Goal: Obtain resource: Download file/media

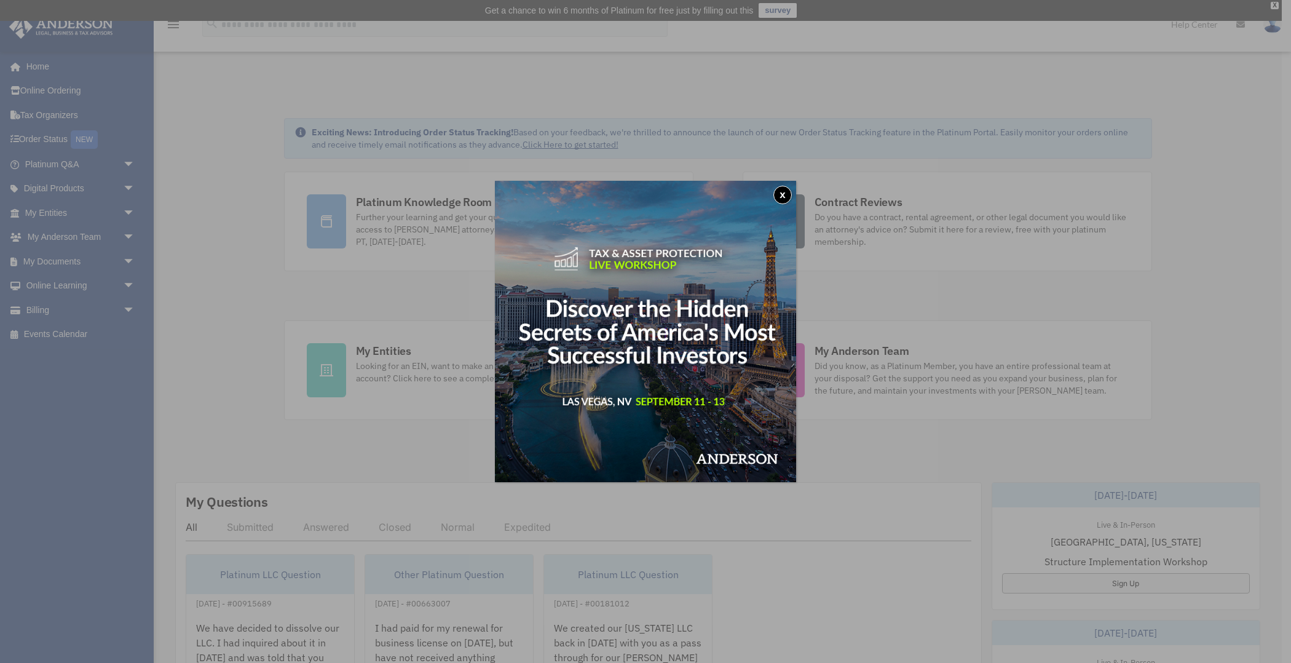
click at [783, 195] on button "x" at bounding box center [782, 195] width 18 height 18
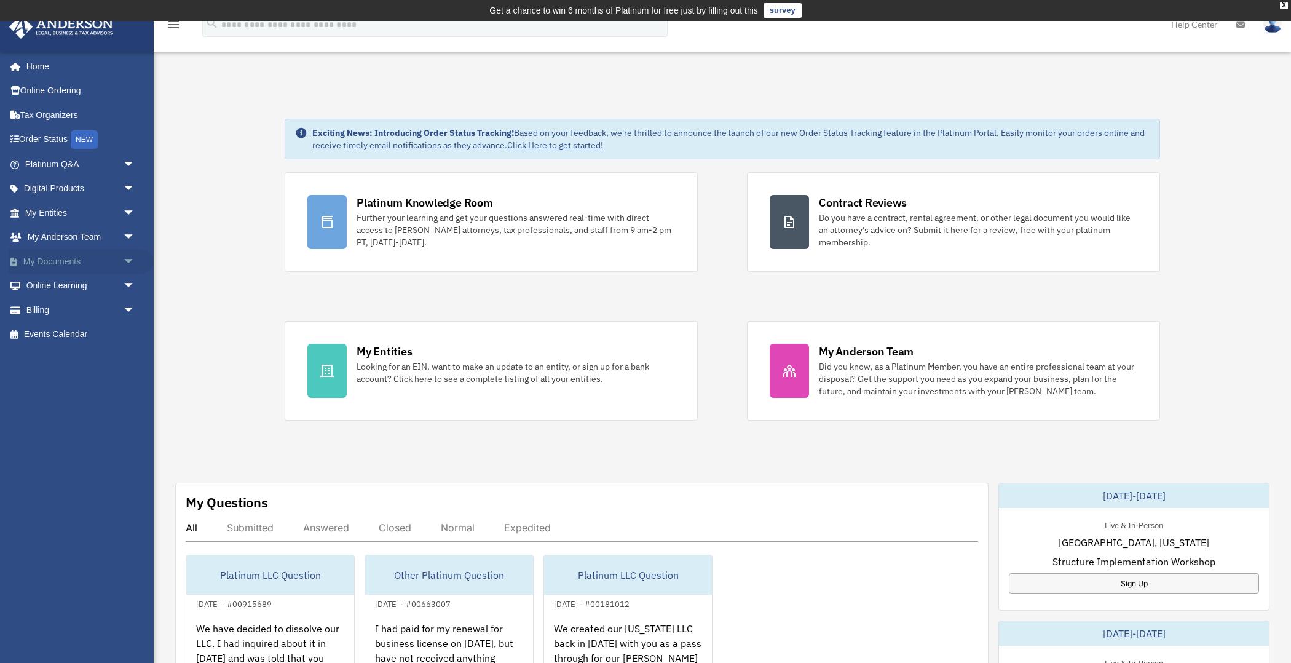
click at [127, 262] on span "arrow_drop_down" at bounding box center [135, 261] width 25 height 25
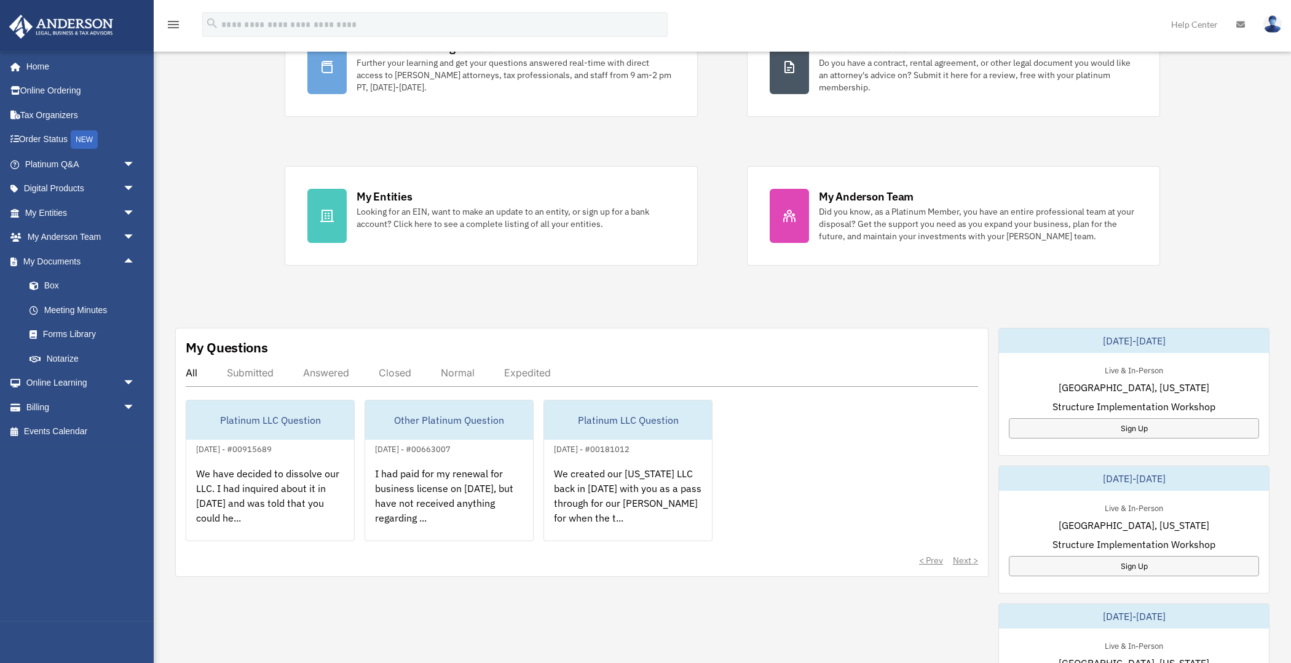
scroll to position [194, 0]
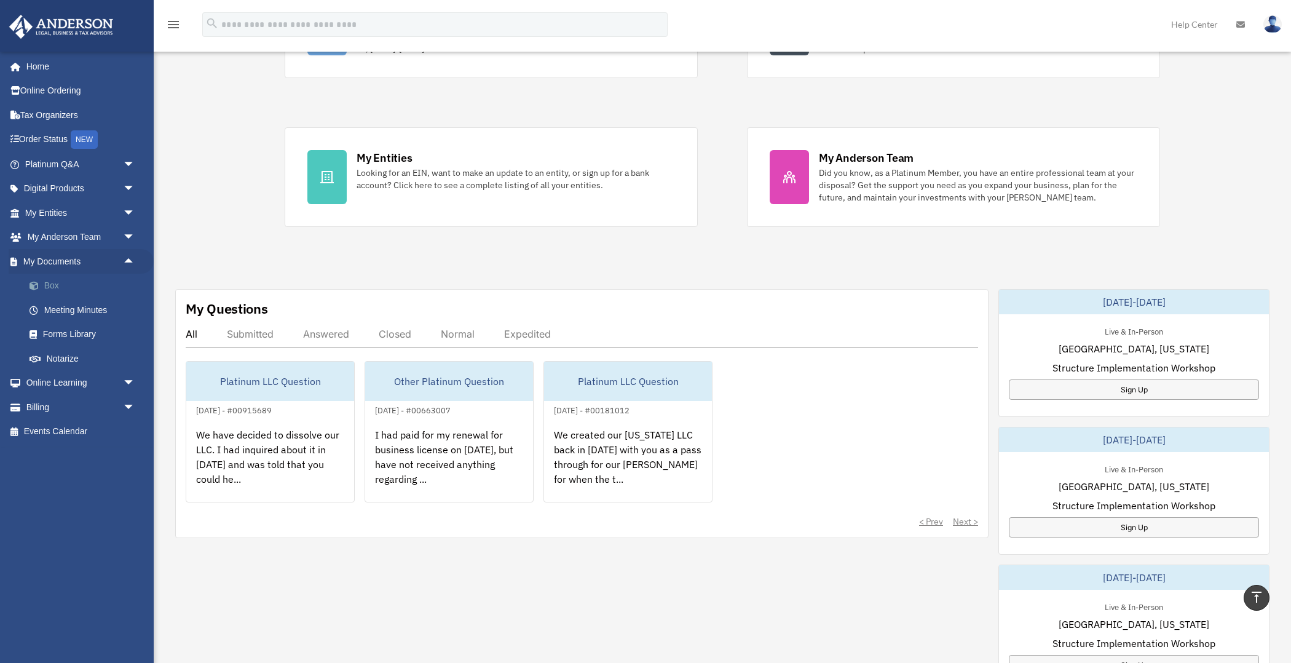
click at [53, 282] on link "Box" at bounding box center [85, 286] width 136 height 25
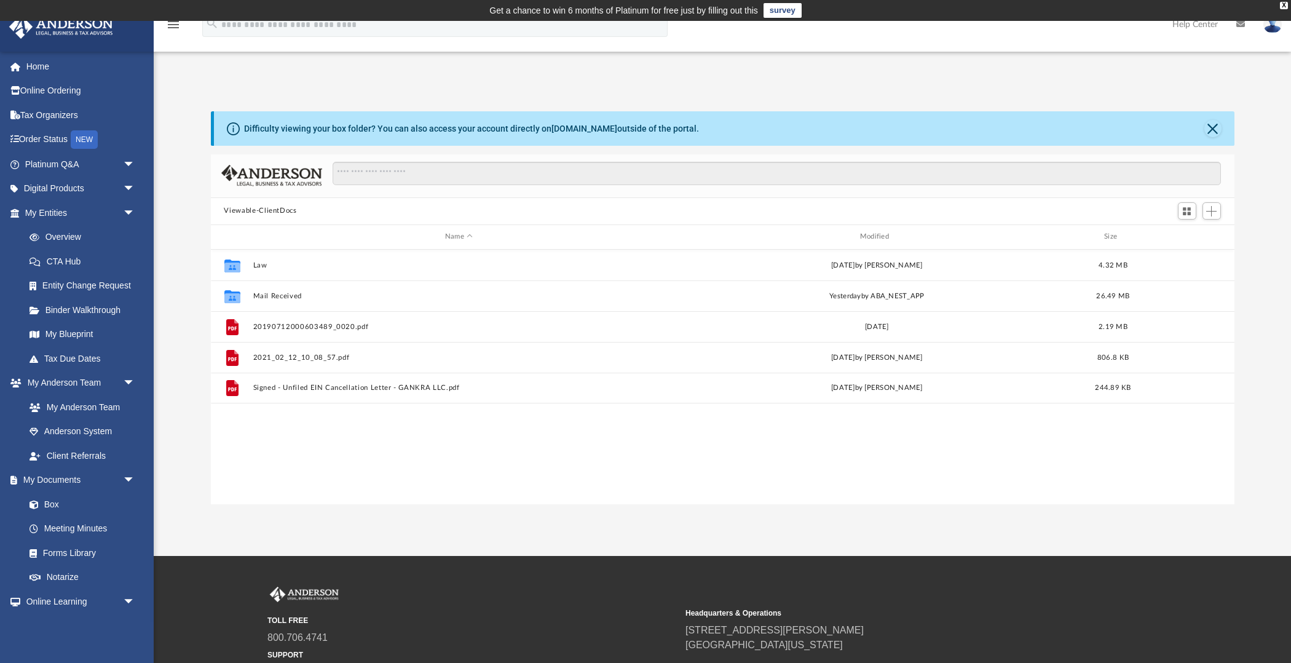
scroll to position [278, 1023]
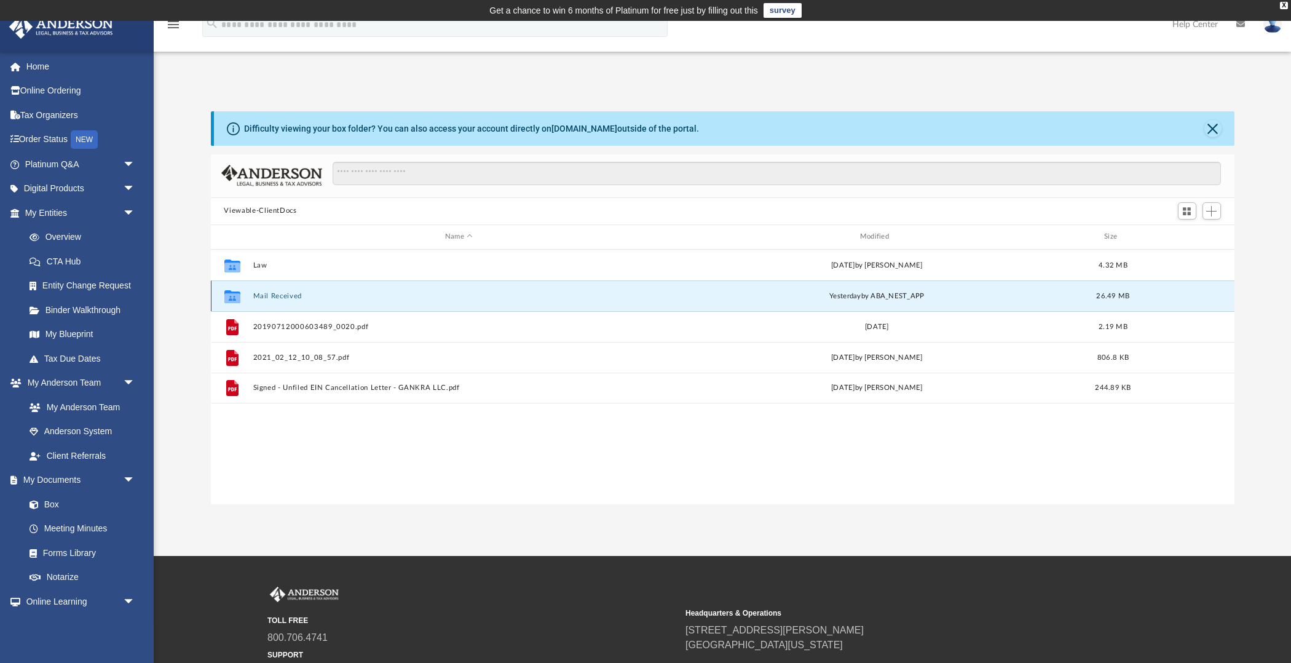
click at [274, 293] on button "Mail Received" at bounding box center [459, 295] width 412 height 8
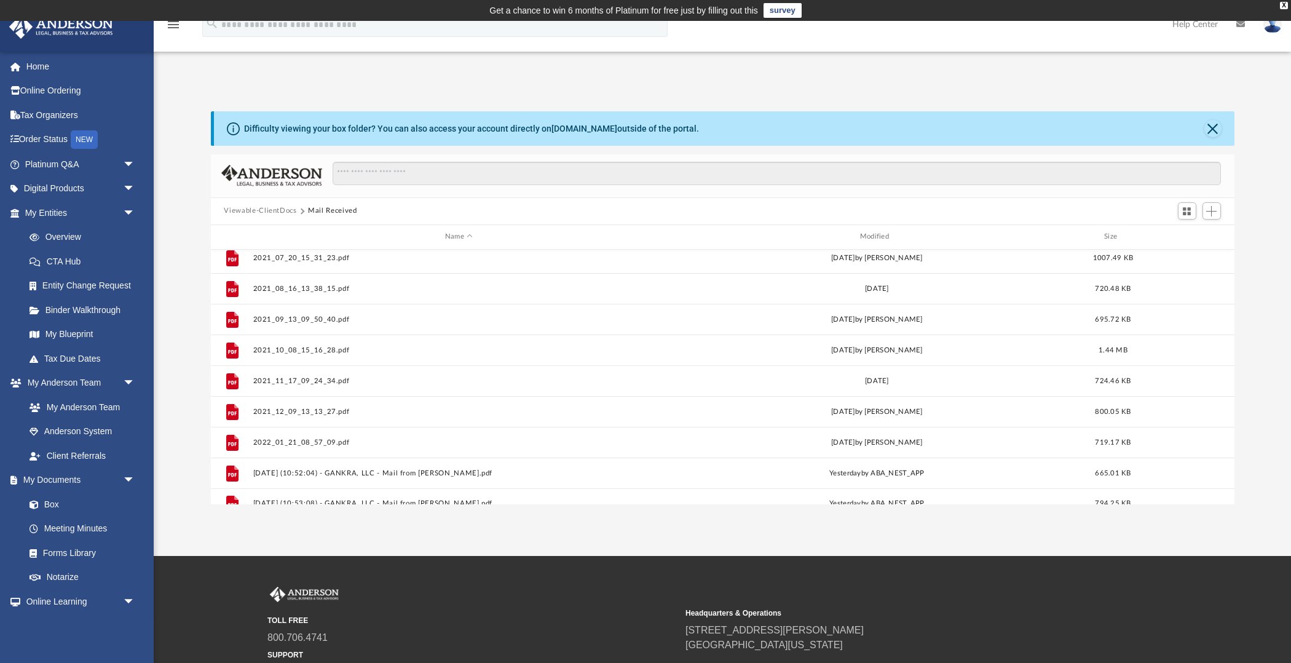
scroll to position [667, 0]
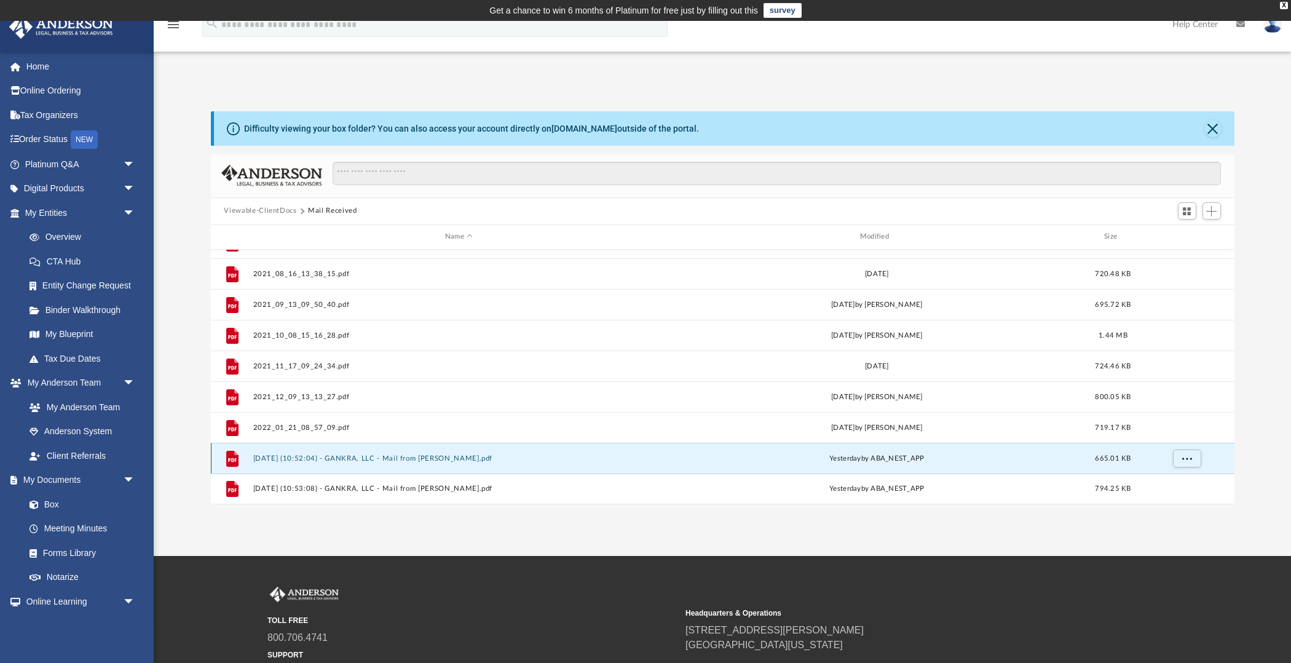
click at [285, 459] on button "2025.09.04 (10:52:04) - GANKRA, LLC - Mail from Ms. Secrist.pdf" at bounding box center [459, 458] width 412 height 8
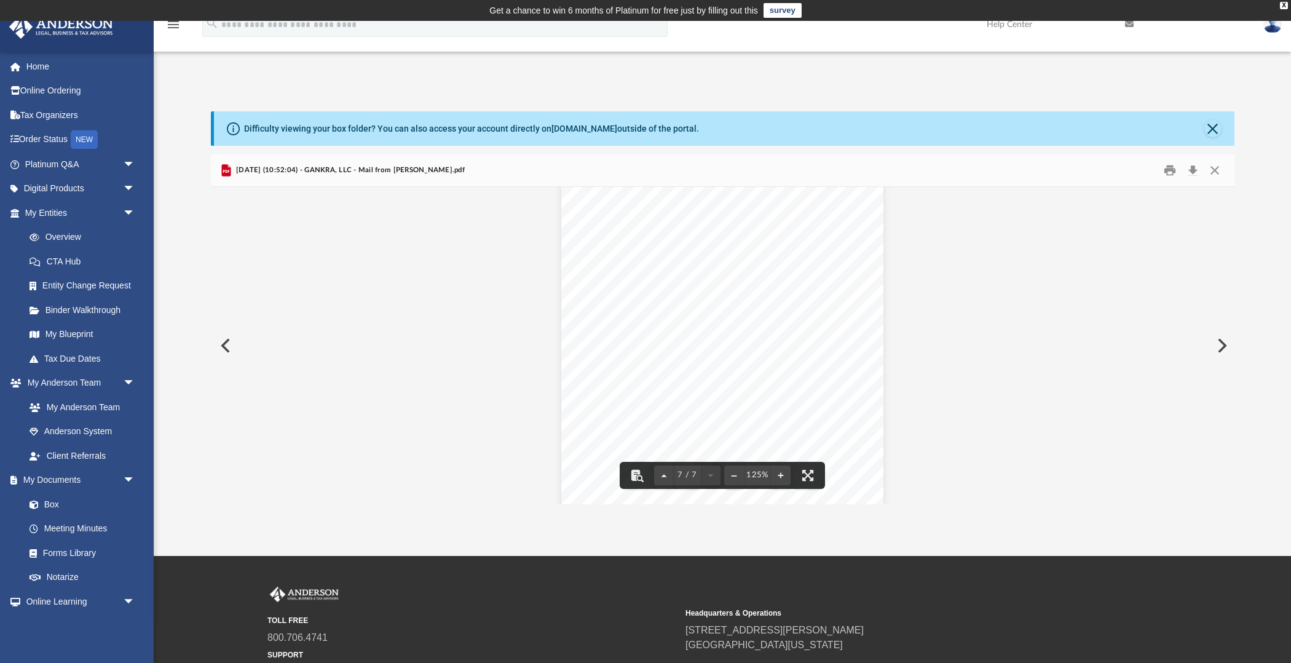
scroll to position [5286, 0]
click at [1194, 168] on button "Download" at bounding box center [1193, 169] width 22 height 19
click at [1210, 126] on button "Close" at bounding box center [1212, 128] width 17 height 17
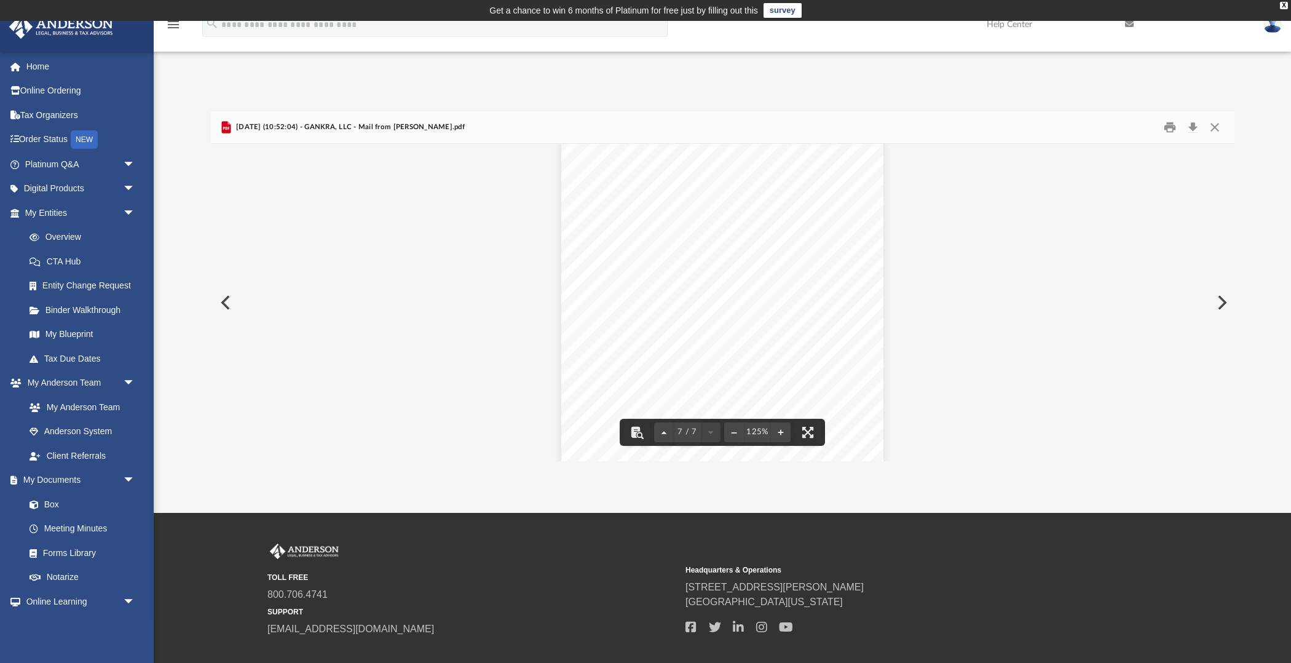
scroll to position [4779, 0]
click at [1224, 301] on button "Preview" at bounding box center [1220, 302] width 27 height 34
click at [1192, 125] on button "Download" at bounding box center [1193, 126] width 22 height 19
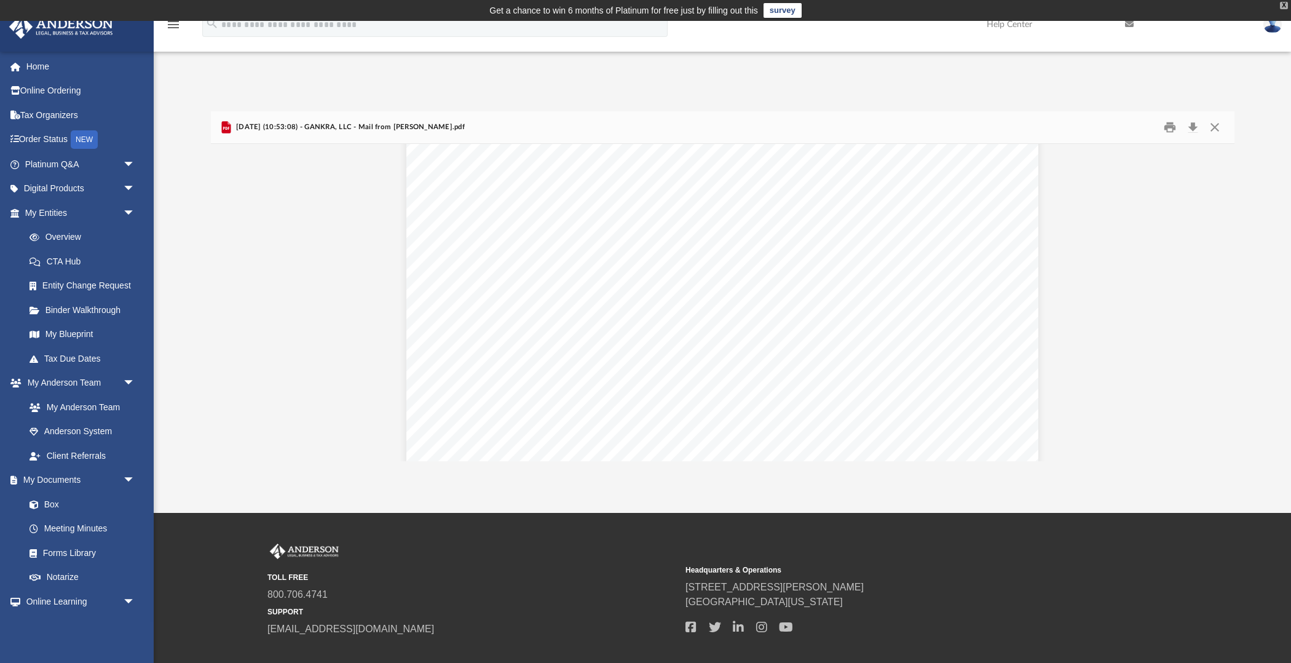
click at [1280, 4] on div "X" at bounding box center [1284, 5] width 8 height 7
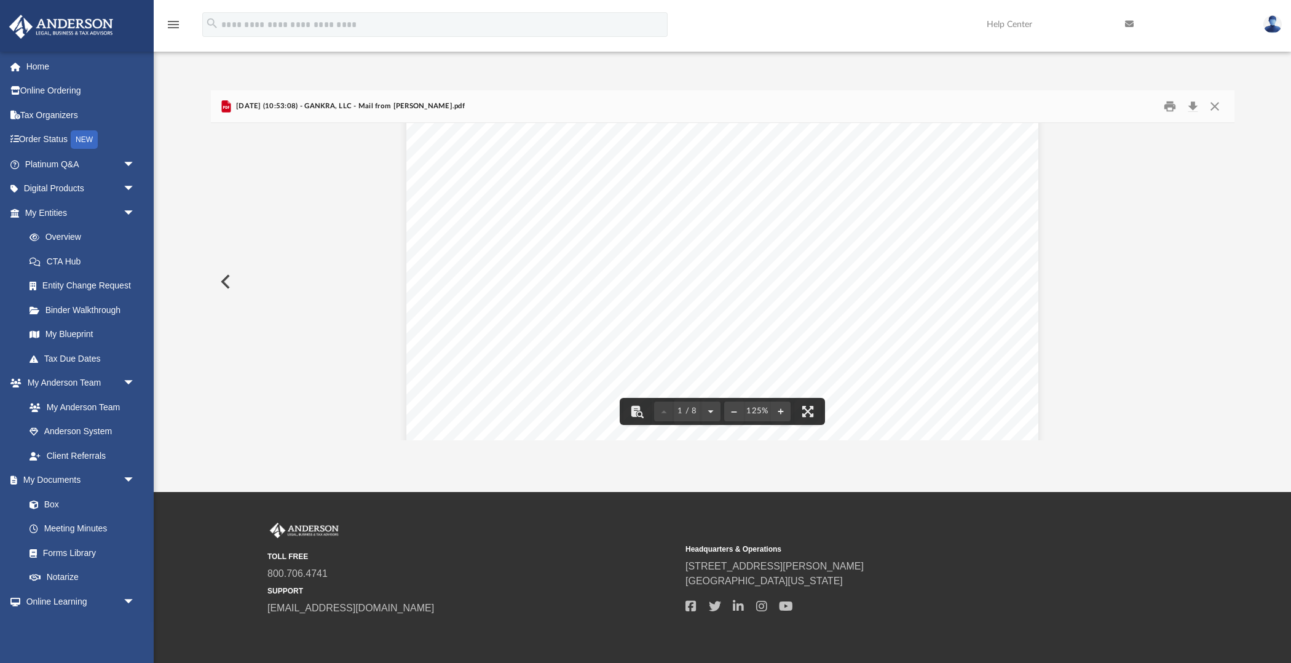
scroll to position [0, 0]
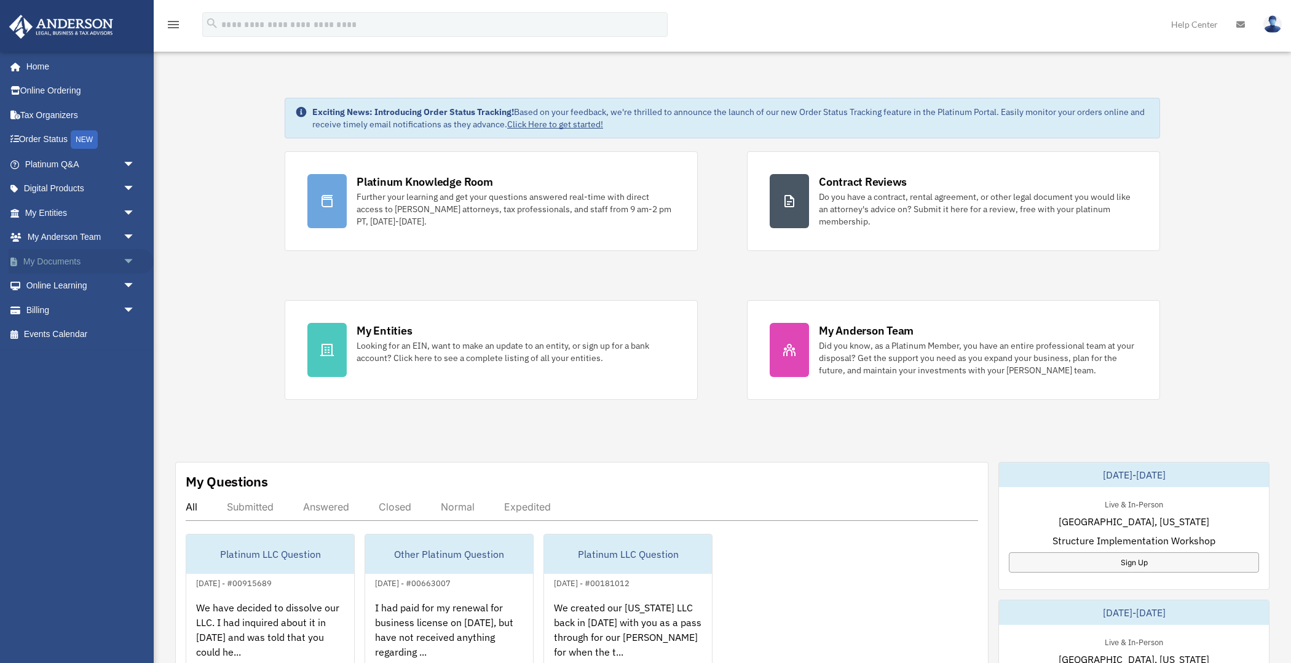
click at [129, 261] on span "arrow_drop_down" at bounding box center [135, 261] width 25 height 25
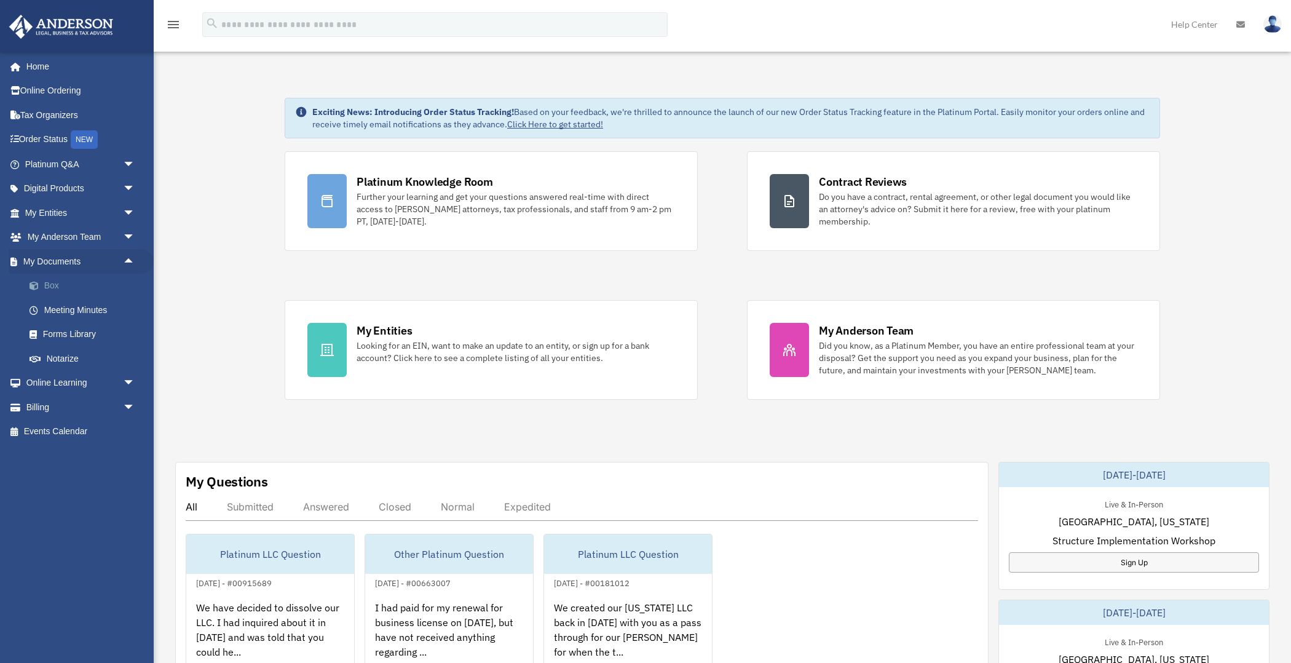
click at [51, 283] on link "Box" at bounding box center [85, 286] width 136 height 25
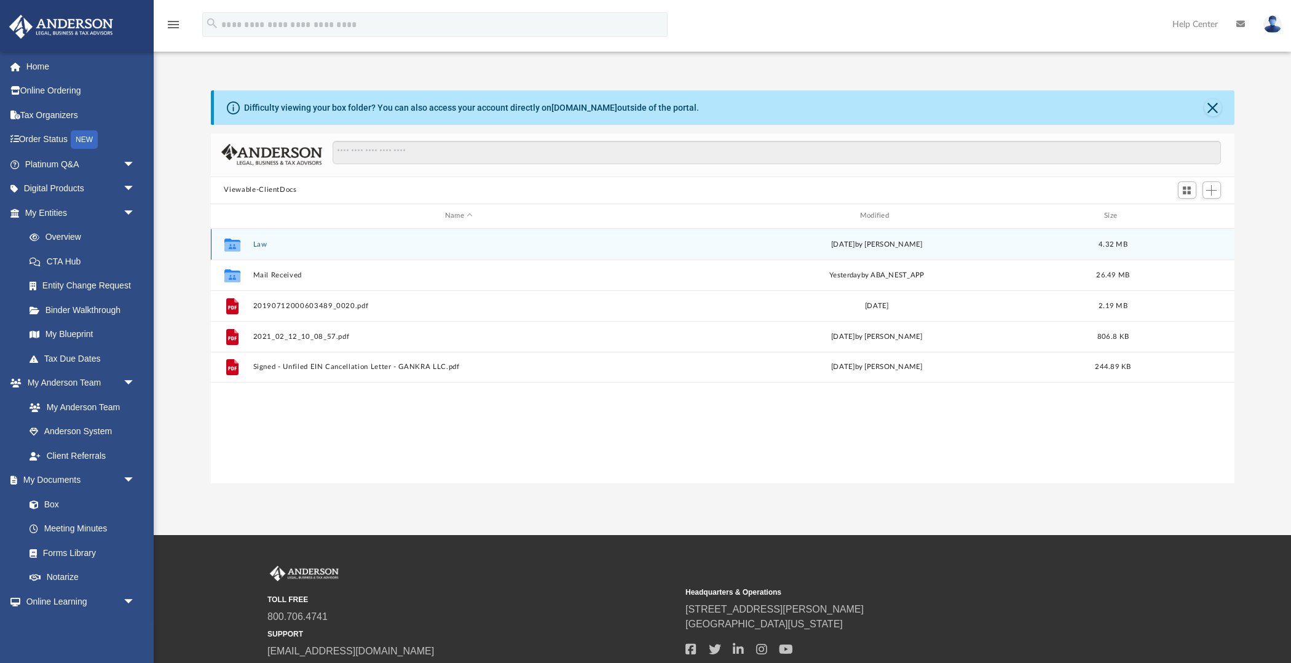
click at [258, 242] on button "Law" at bounding box center [459, 244] width 412 height 8
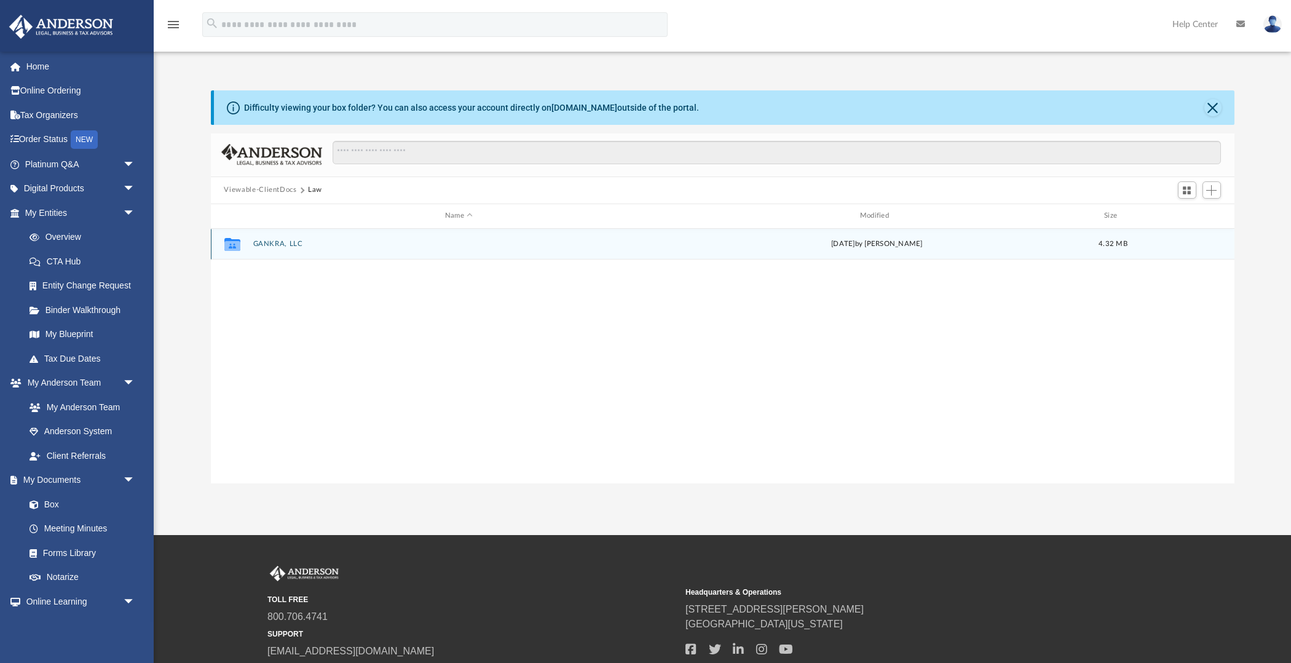
click at [272, 242] on button "GANKRA, LLC" at bounding box center [459, 244] width 412 height 8
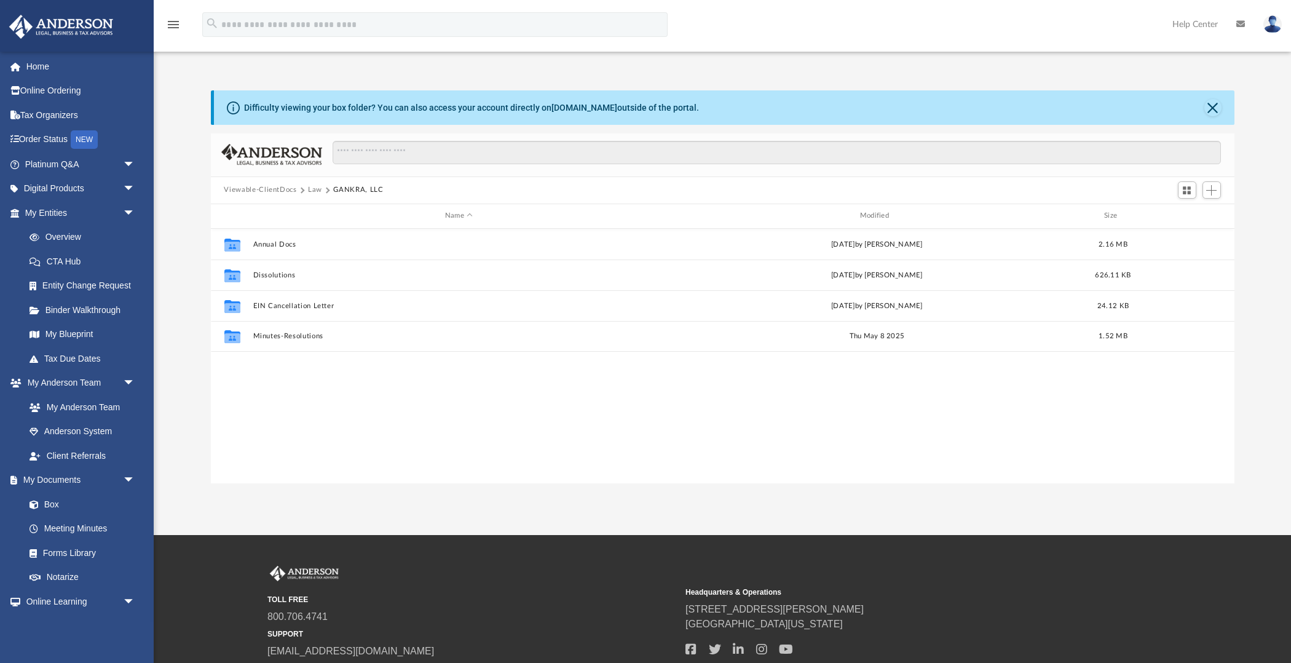
click at [280, 188] on button "Viewable-ClientDocs" at bounding box center [260, 189] width 73 height 11
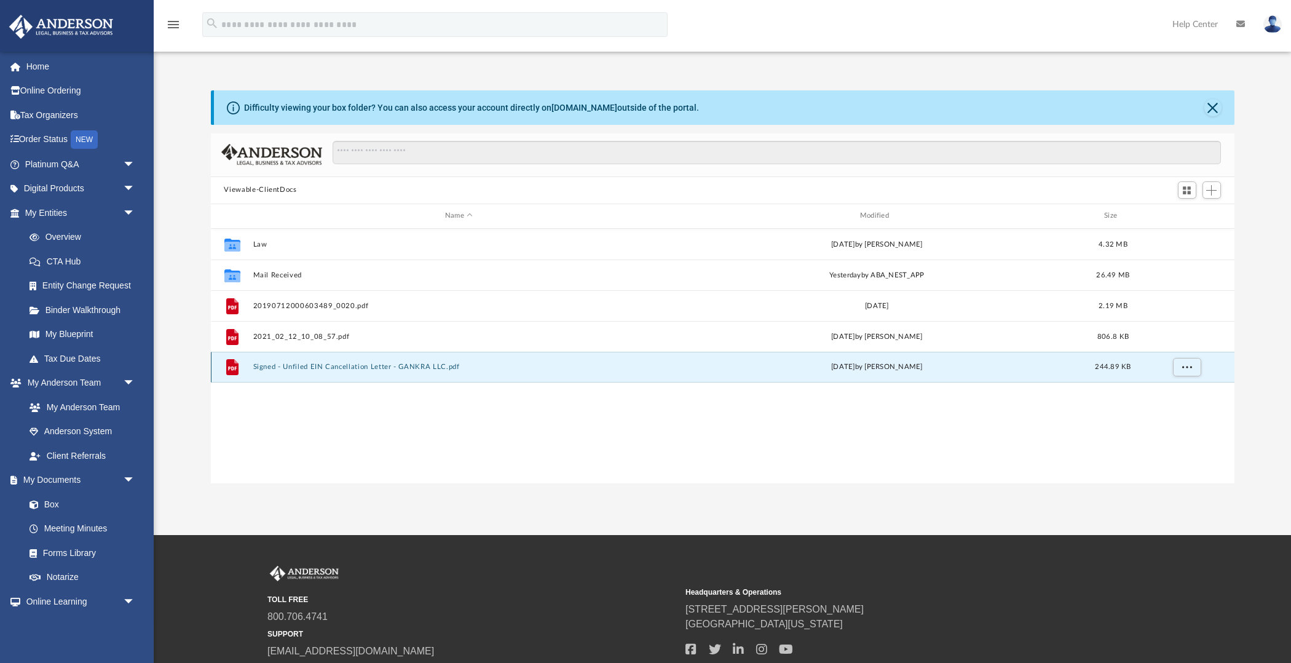
click at [271, 366] on button "Signed - Unfiled EIN Cancellation Letter - GANKRA LLC.pdf" at bounding box center [459, 367] width 412 height 8
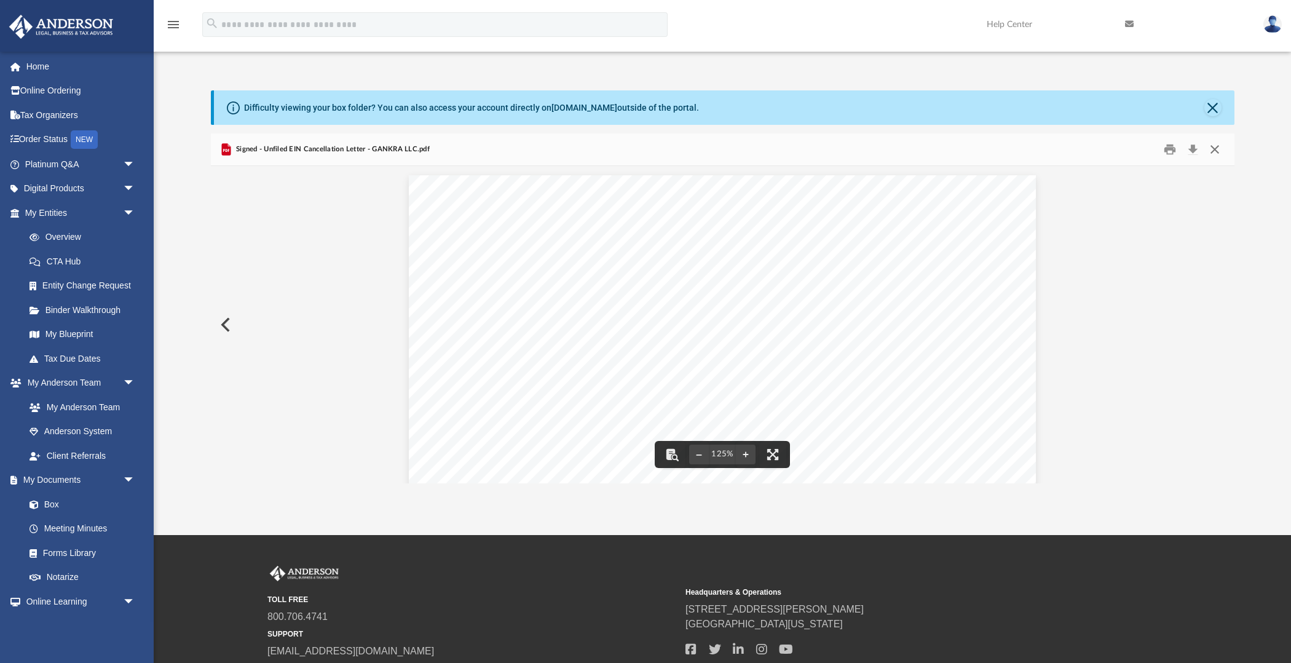
click at [1218, 147] on button "Close" at bounding box center [1214, 149] width 22 height 19
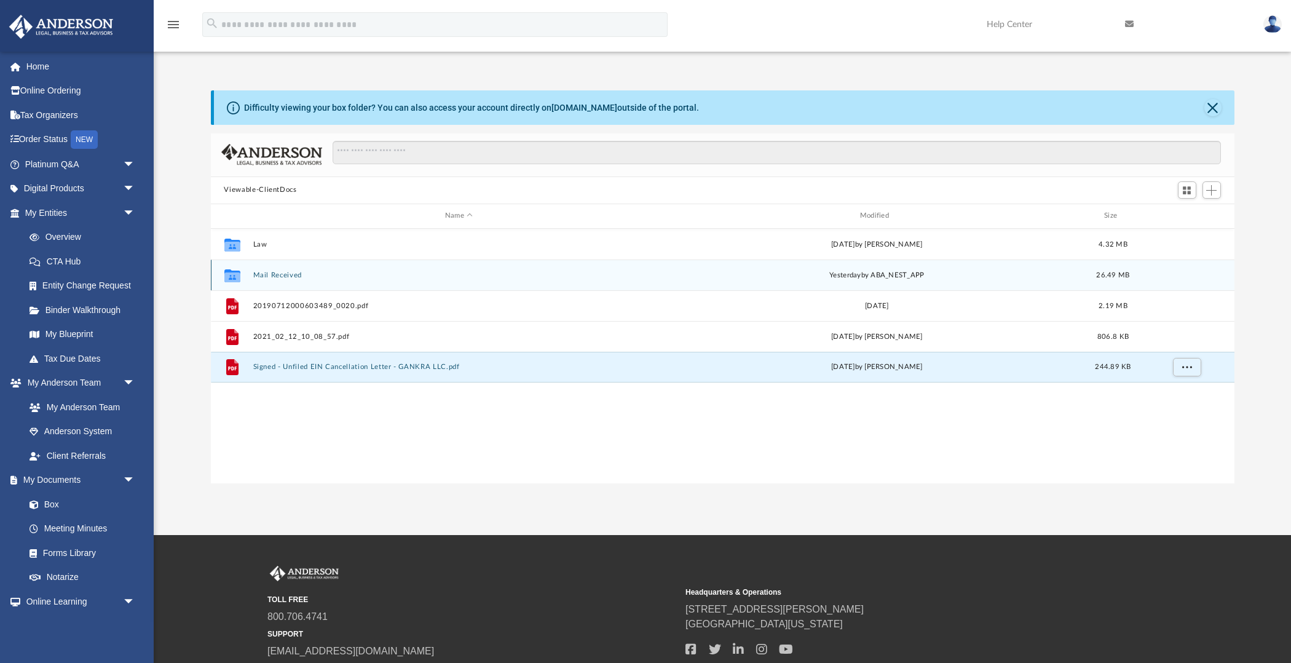
click at [280, 273] on button "Mail Received" at bounding box center [459, 274] width 412 height 8
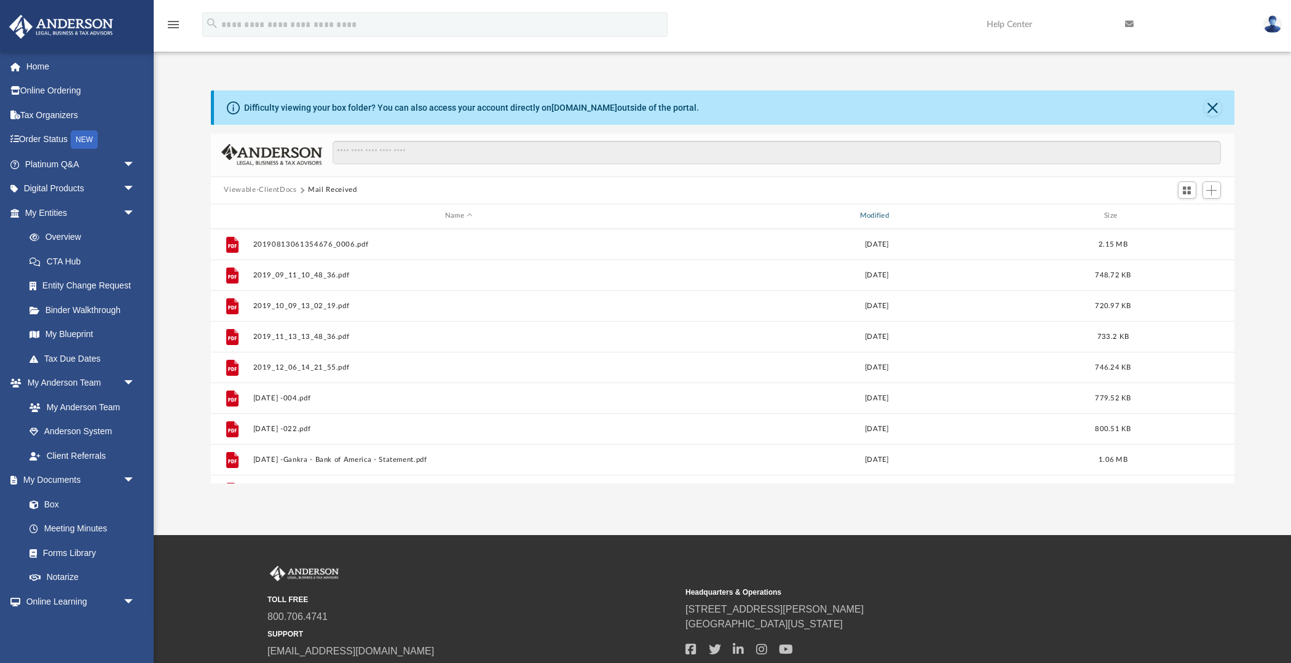
click at [885, 215] on div "Modified" at bounding box center [876, 215] width 412 height 11
click at [908, 215] on div "Modified" at bounding box center [876, 215] width 412 height 11
click at [873, 214] on div "Modified" at bounding box center [876, 215] width 412 height 11
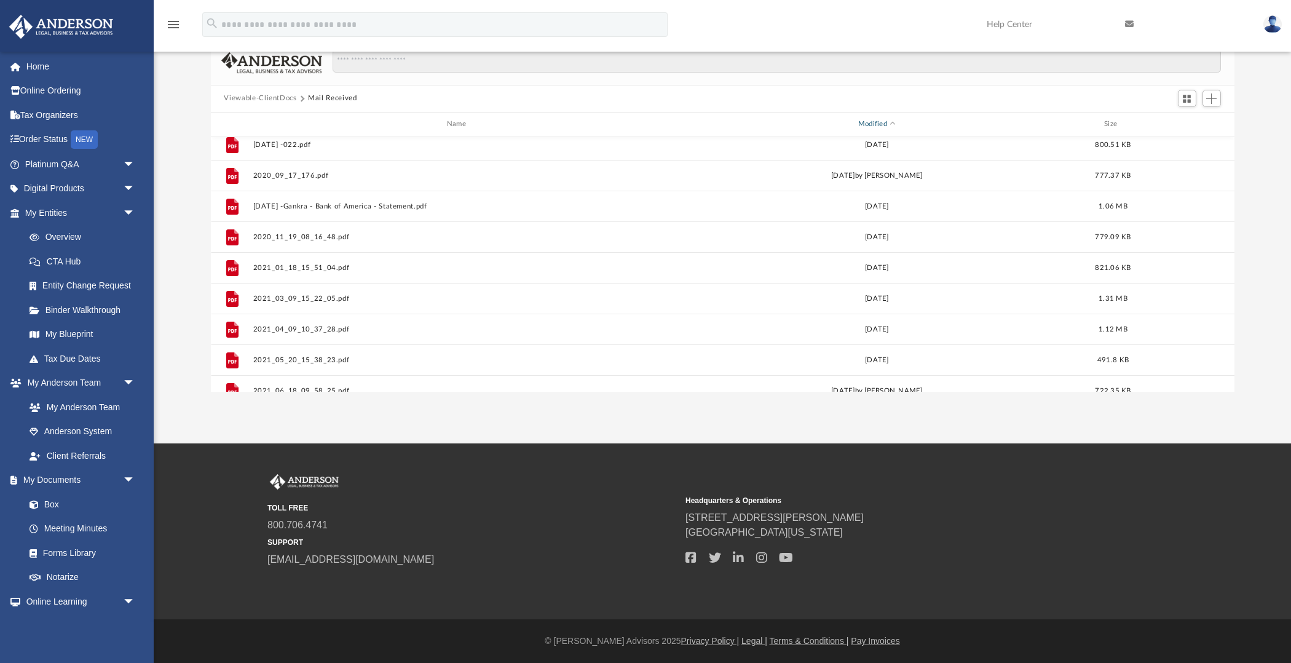
scroll to position [667, 0]
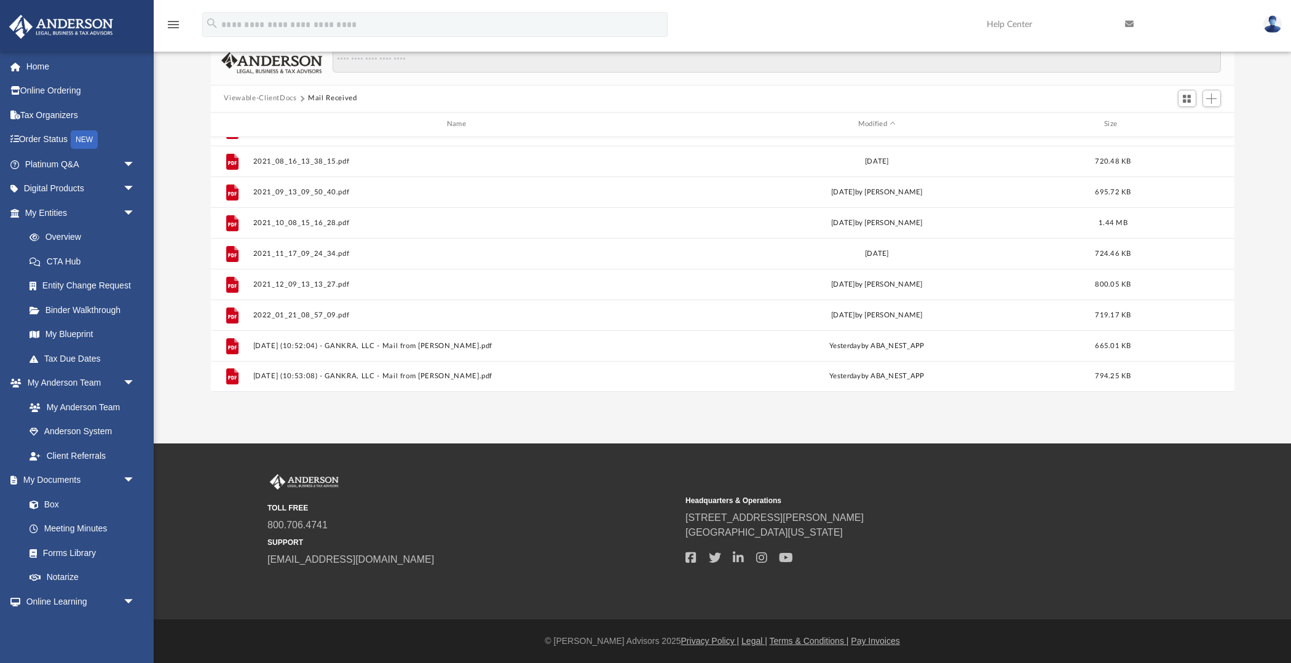
click at [1273, 22] on img at bounding box center [1272, 24] width 18 height 18
click at [1044, 108] on link "Logout" at bounding box center [1087, 107] width 123 height 25
